Goal: Task Accomplishment & Management: Use online tool/utility

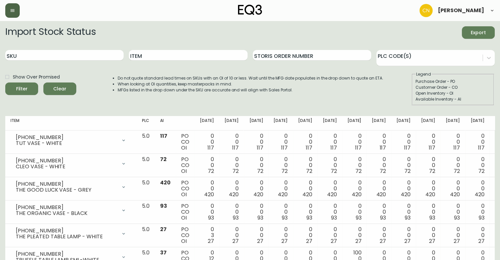
click at [13, 9] on icon "button" at bounding box center [13, 10] width 4 height 3
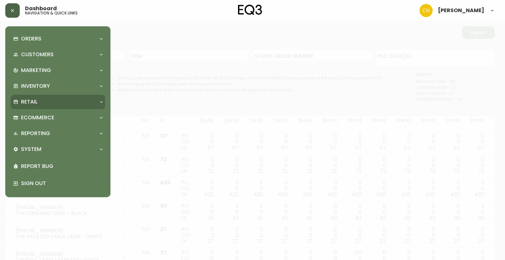
click at [30, 100] on p "Retail" at bounding box center [29, 101] width 16 height 7
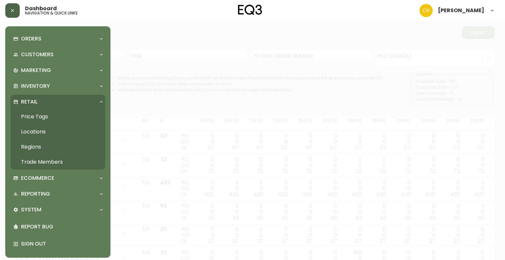
click at [36, 117] on link "Price Tags" at bounding box center [58, 116] width 95 height 15
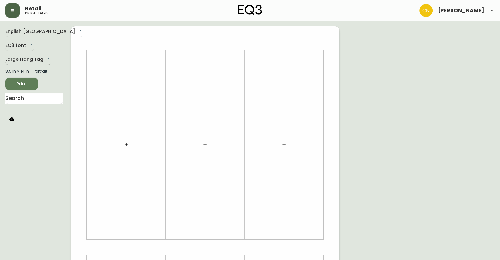
click at [21, 61] on body "Retail price tags [PERSON_NAME] English Canada en_CA EQ3 font EQ3 Large Hang Ta…" at bounding box center [250, 234] width 500 height 468
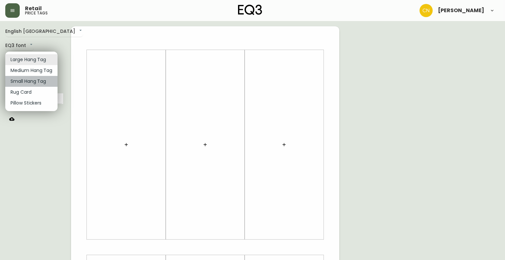
click at [25, 83] on li "Small Hang Tag" at bounding box center [31, 81] width 52 height 11
type input "small"
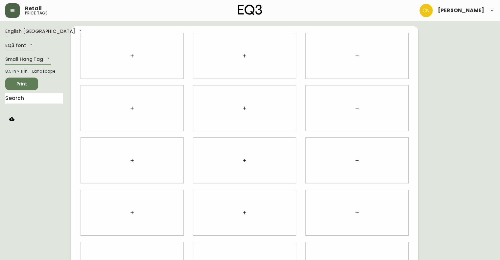
click at [11, 119] on icon "button" at bounding box center [11, 119] width 5 height 4
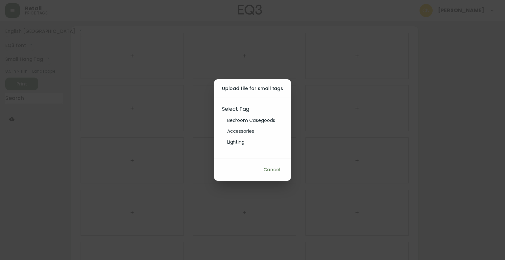
click at [261, 121] on li "Bedroom Casegoods" at bounding box center [251, 120] width 58 height 11
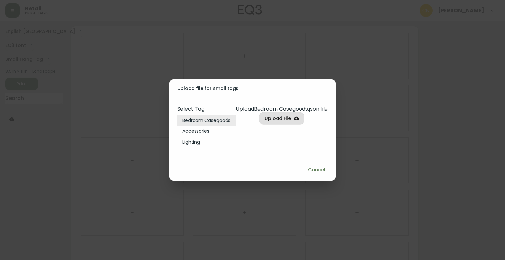
click at [268, 120] on span "Upload File" at bounding box center [277, 118] width 27 height 8
click at [0, 0] on input "Upload File" at bounding box center [0, 0] width 0 height 0
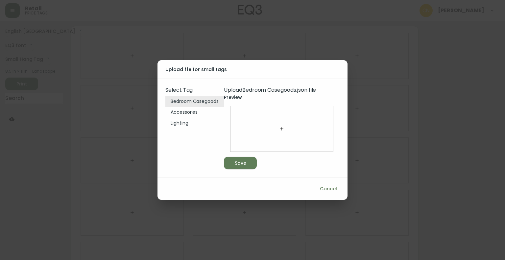
click at [280, 131] on icon "button" at bounding box center [281, 128] width 5 height 5
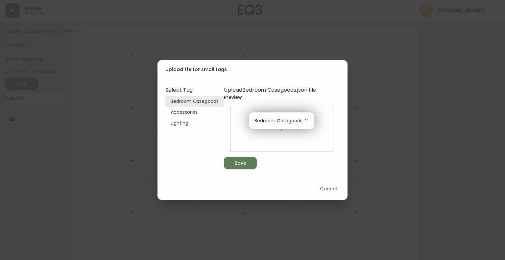
click at [279, 123] on p "Bedroom Casegoods" at bounding box center [281, 120] width 55 height 7
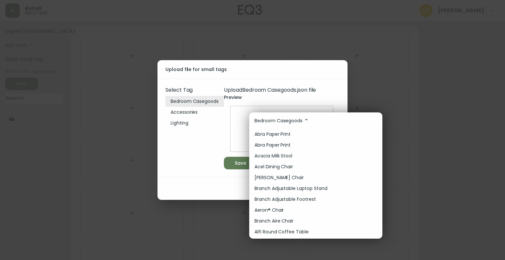
click at [288, 185] on p "Branch Adjustable Laptop Stand" at bounding box center [290, 188] width 73 height 7
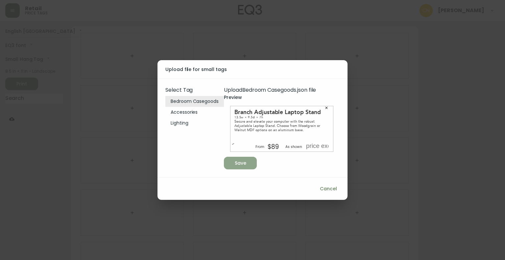
click at [237, 165] on icon "button" at bounding box center [238, 162] width 8 height 8
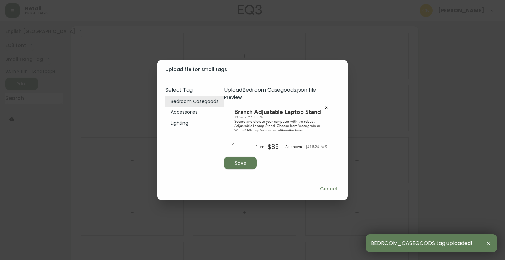
click at [400, 119] on div "Upload file for small tags Select Tag Bedroom Casegoods Accessories Lighting Up…" at bounding box center [252, 130] width 505 height 260
